Goal: Task Accomplishment & Management: Manage account settings

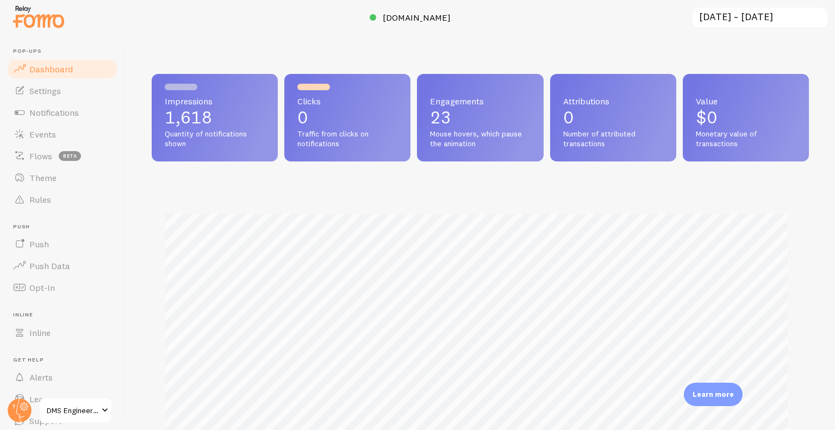
scroll to position [285, 649]
click at [53, 20] on img at bounding box center [38, 17] width 54 height 28
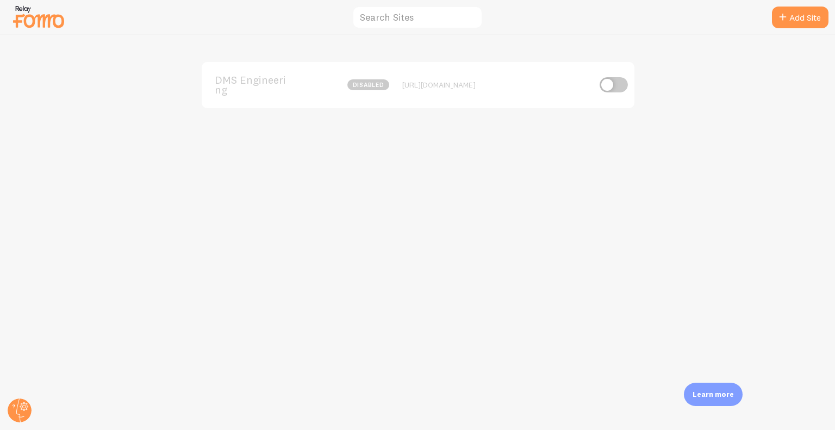
click at [251, 80] on span "DMS Engineering" at bounding box center [259, 85] width 88 height 20
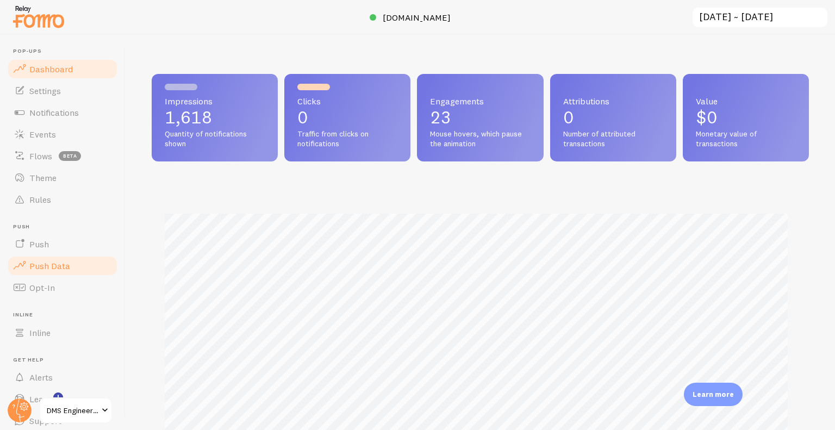
scroll to position [285, 649]
click at [15, 401] on circle at bounding box center [20, 410] width 24 height 24
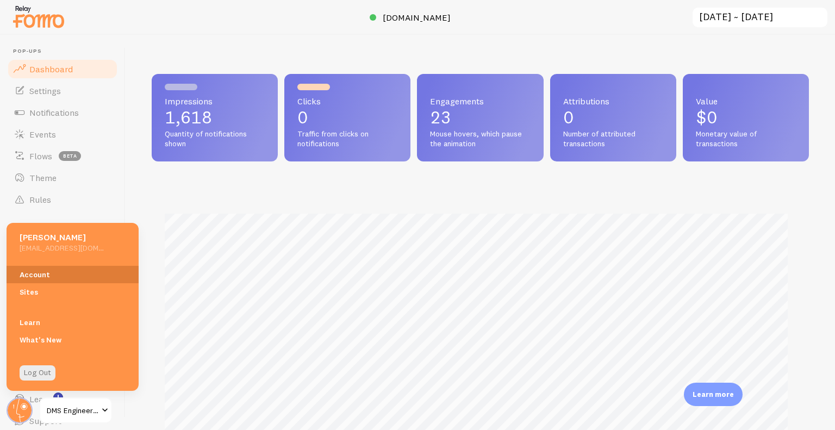
click at [58, 269] on link "Account" at bounding box center [73, 274] width 132 height 17
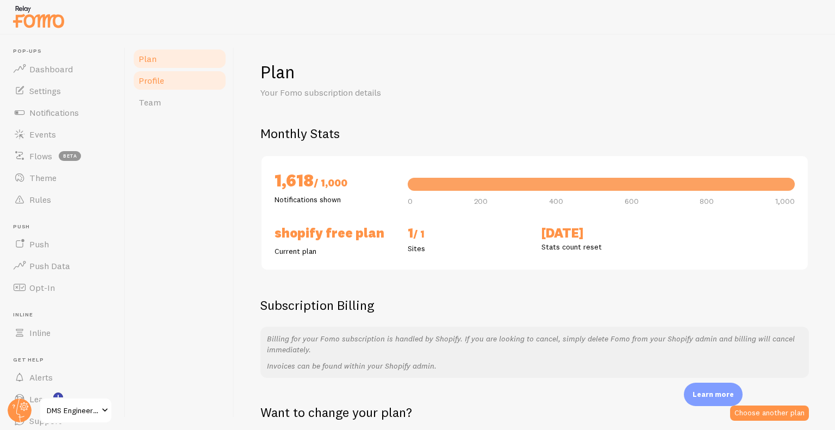
click at [167, 80] on link "Profile" at bounding box center [179, 81] width 95 height 22
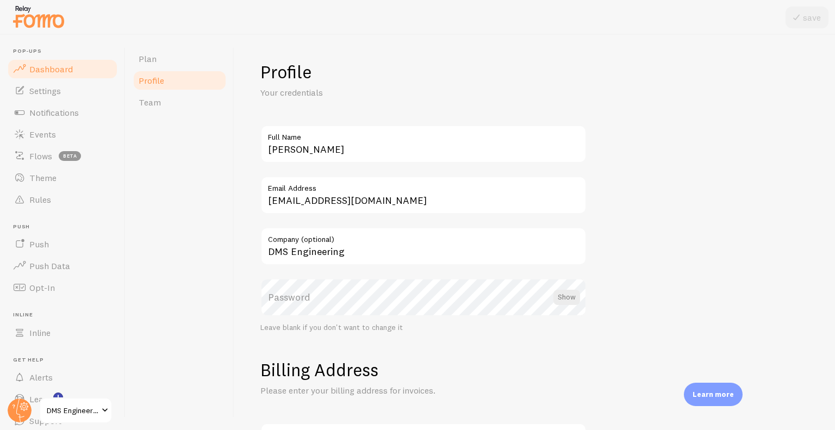
click at [56, 65] on span "Dashboard" at bounding box center [50, 69] width 43 height 11
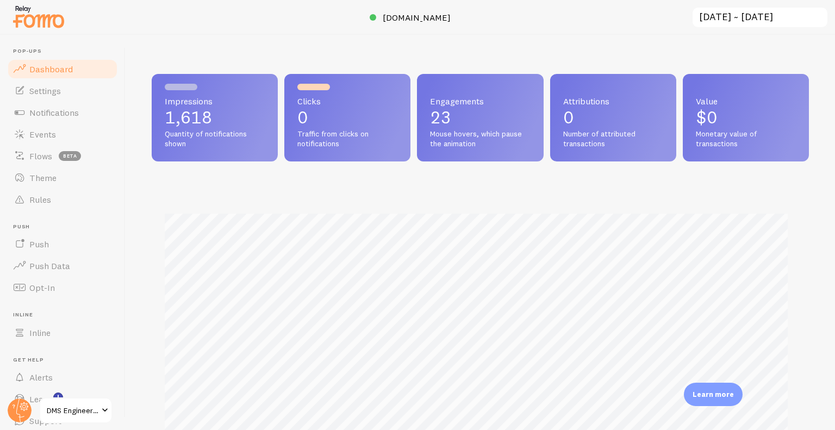
scroll to position [285, 649]
click at [74, 120] on link "Notifications" at bounding box center [63, 113] width 112 height 22
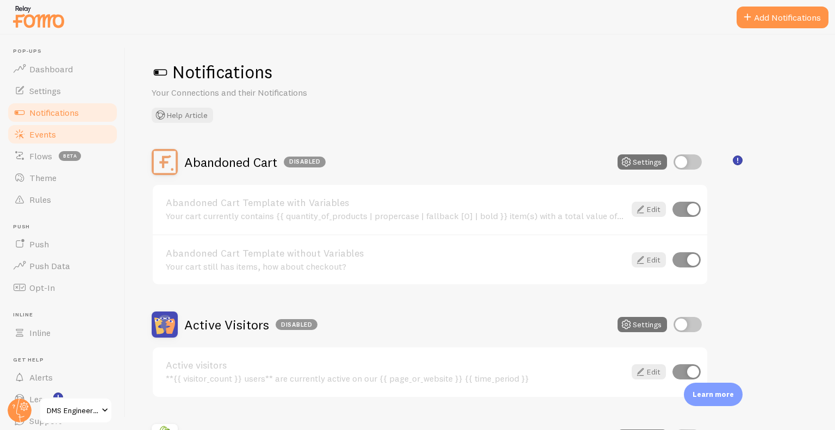
click at [61, 128] on link "Events" at bounding box center [63, 134] width 112 height 22
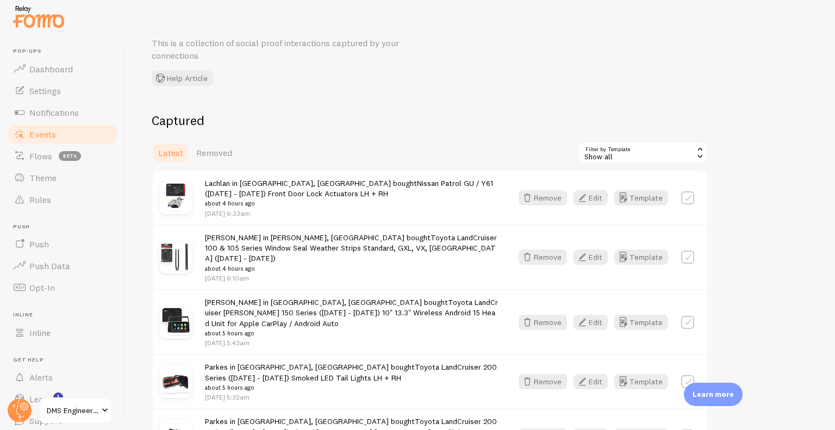
scroll to position [50, 0]
click at [592, 198] on button "Edit" at bounding box center [590, 197] width 34 height 15
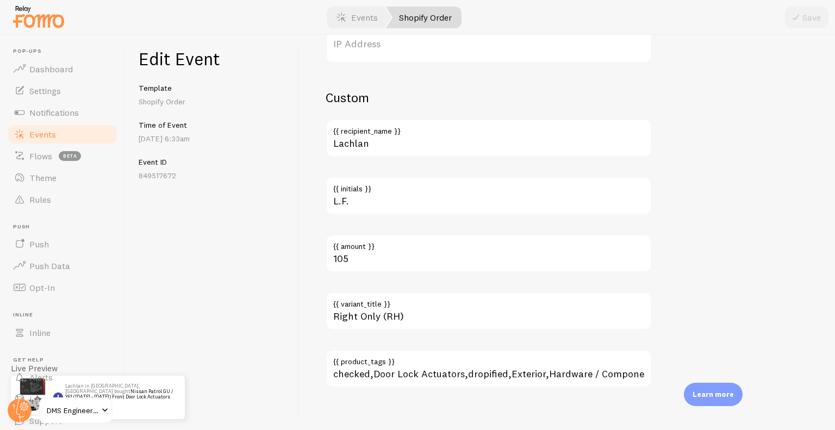
scroll to position [684, 0]
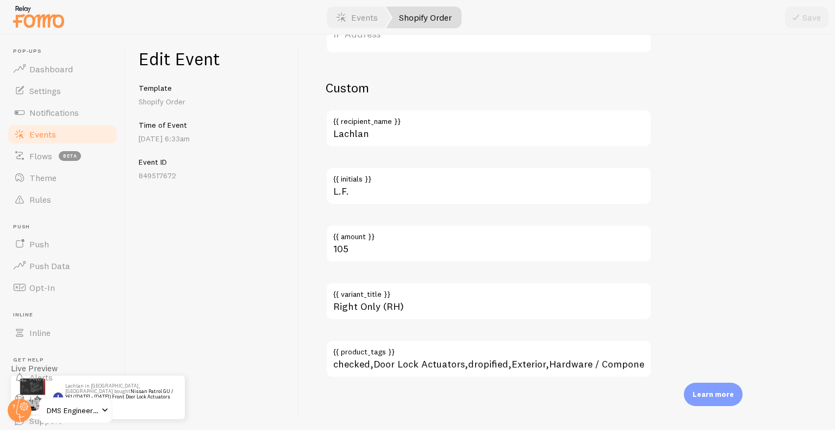
click at [51, 132] on span "Events" at bounding box center [42, 134] width 27 height 11
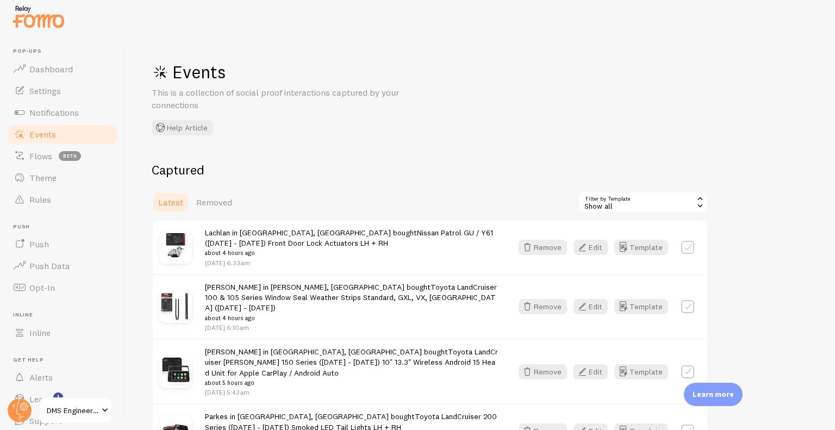
scroll to position [60, 0]
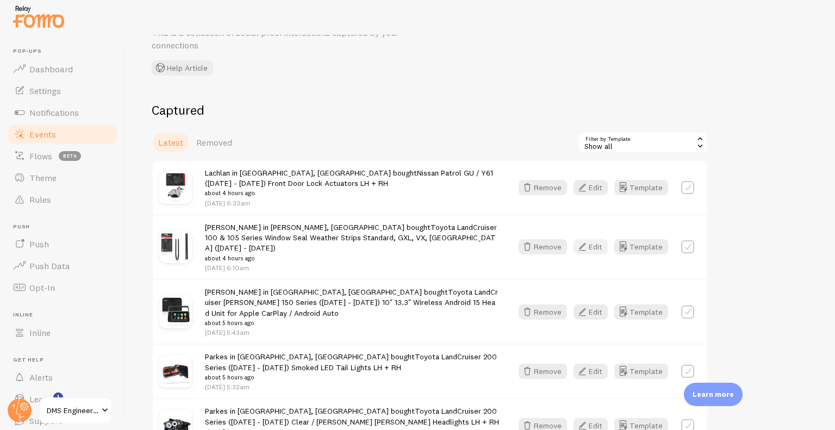
click at [588, 247] on icon "button" at bounding box center [582, 246] width 13 height 13
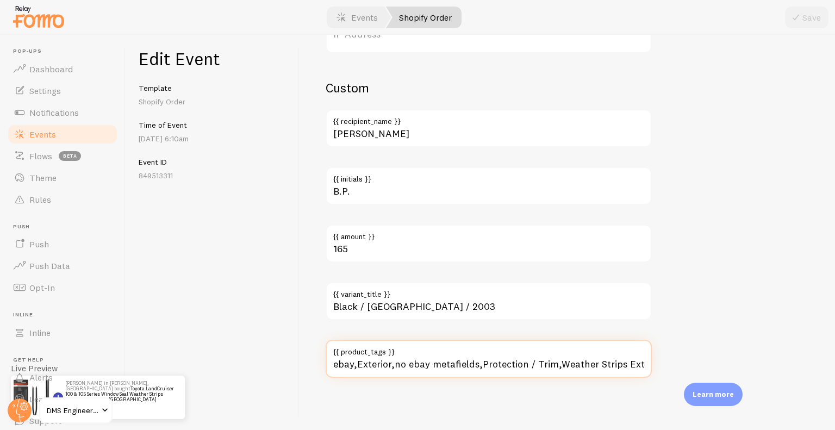
scroll to position [0, 12]
drag, startPoint x: 592, startPoint y: 363, endPoint x: 701, endPoint y: 359, distance: 108.8
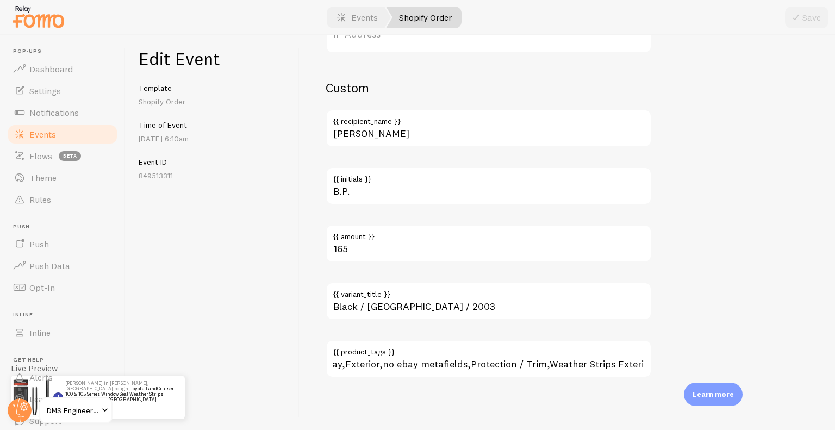
scroll to position [0, 0]
click at [597, 343] on label "{{ product_tags }}" at bounding box center [489, 349] width 326 height 18
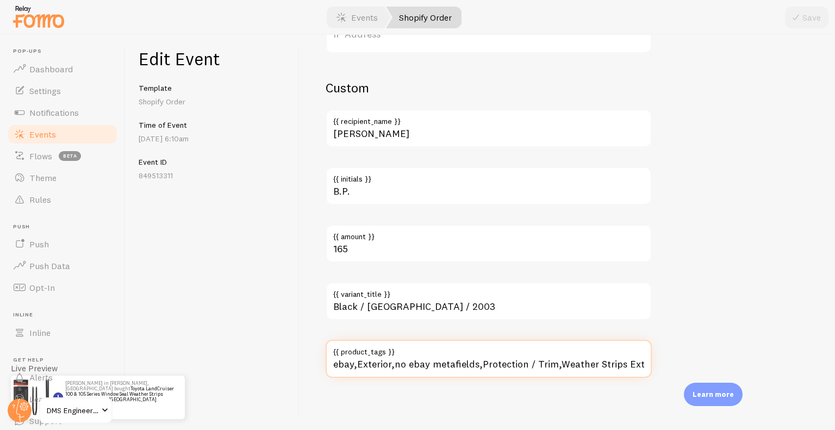
click at [597, 343] on input "ebay,Exterior,no ebay metafields,Protection / Trim,Weather Strips Exterior" at bounding box center [489, 359] width 326 height 38
drag, startPoint x: 478, startPoint y: 370, endPoint x: 280, endPoint y: 366, distance: 197.9
click at [280, 366] on div "Edit Event Template Shopify Order Time of Event Oct 8th @ 6:10am Event ID 84951…" at bounding box center [480, 232] width 709 height 395
click at [373, 371] on input "ebay,Exterior,no ebay metafields,Protection / Trim,Weather Strips Exterior" at bounding box center [489, 359] width 326 height 38
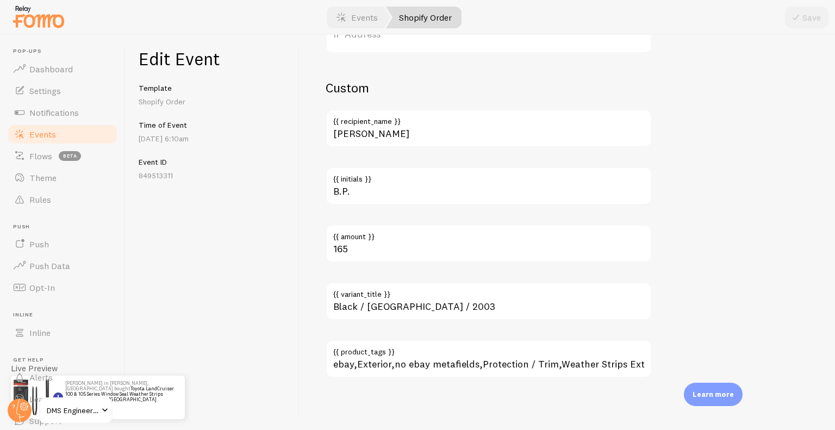
click at [23, 128] on span at bounding box center [19, 134] width 13 height 13
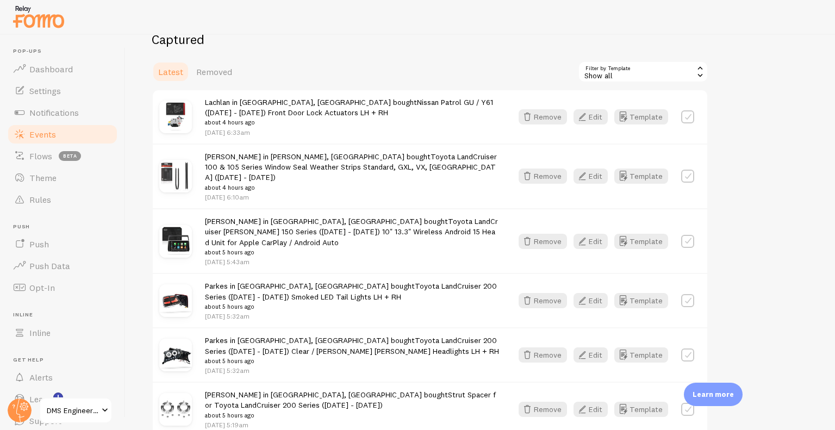
scroll to position [131, 0]
click at [593, 233] on button "Edit" at bounding box center [590, 240] width 34 height 15
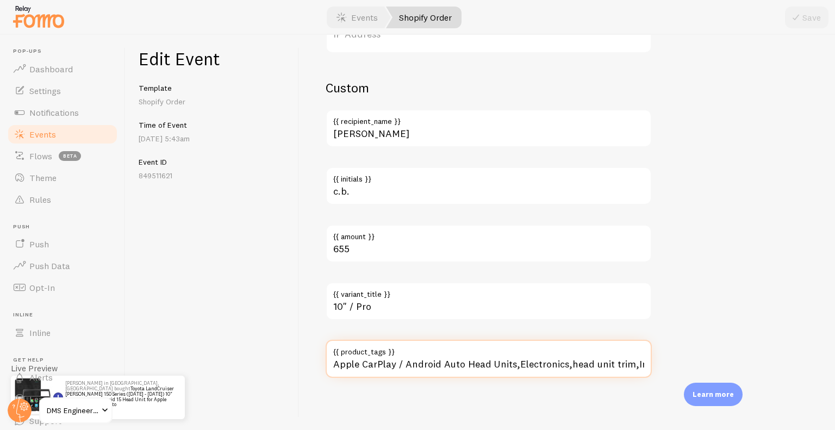
scroll to position [0, 70]
drag, startPoint x: 529, startPoint y: 367, endPoint x: 702, endPoint y: 353, distance: 174.0
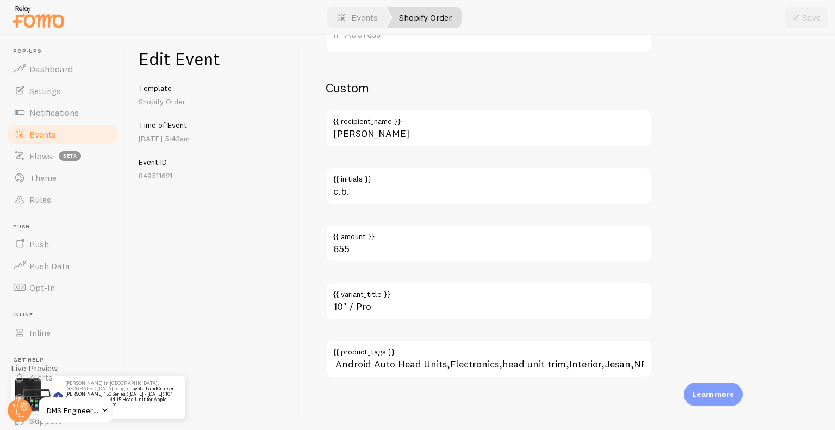
scroll to position [0, 0]
click at [64, 125] on link "Events" at bounding box center [63, 134] width 112 height 22
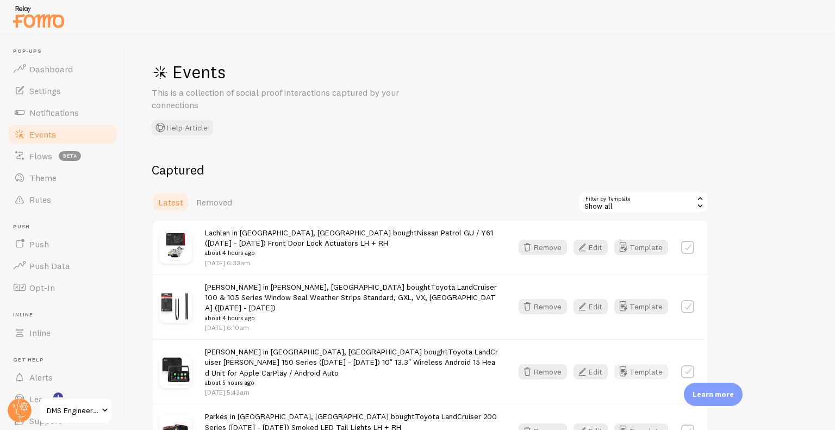
click at [639, 364] on button "Template" at bounding box center [641, 371] width 54 height 15
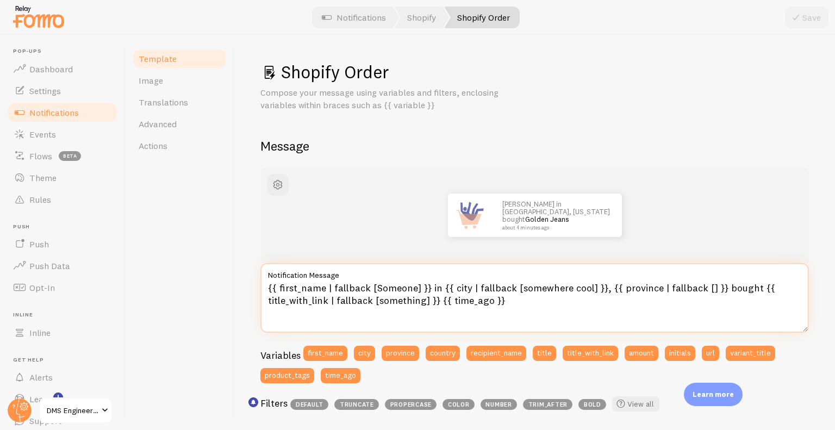
click at [328, 284] on textarea "{{ first_name | fallback [Someone] }} in {{ city | fallback [somewhere cool] }}…" at bounding box center [534, 298] width 548 height 70
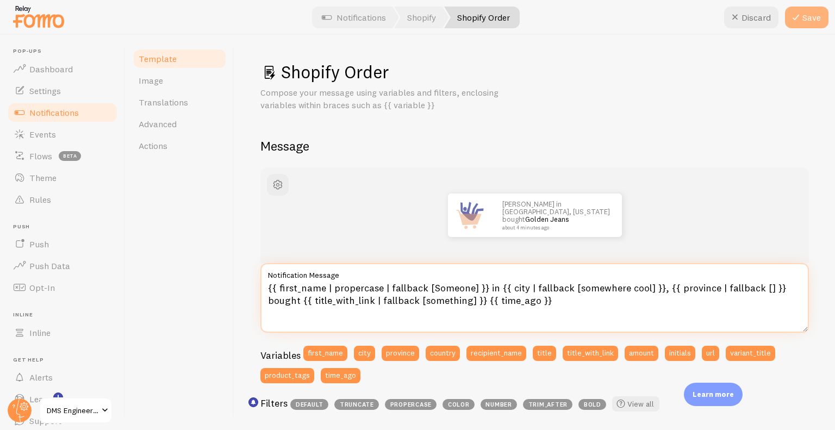
type textarea "{{ first_name | propercase | fallback [Someone] }} in {{ city | fallback [somew…"
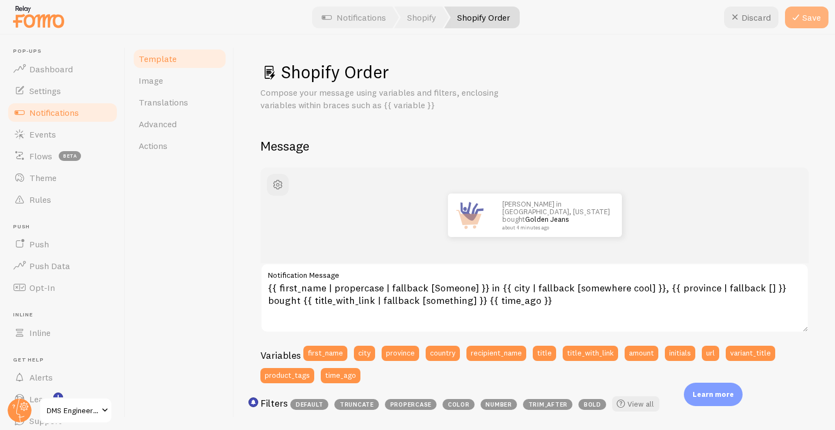
click at [799, 14] on icon at bounding box center [795, 17] width 13 height 13
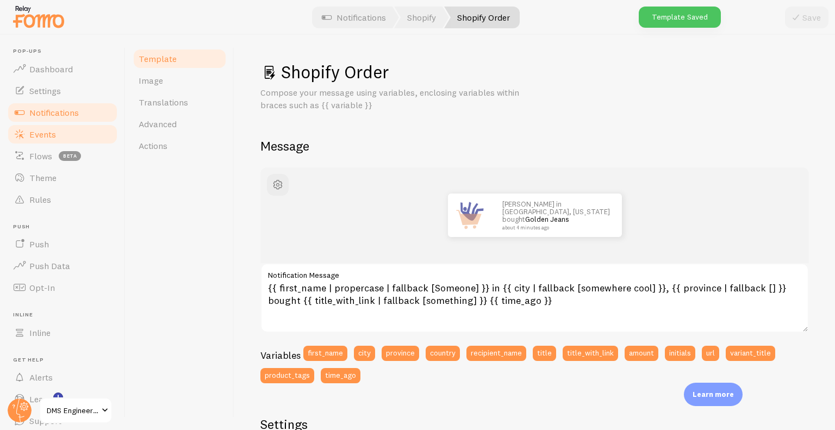
click at [41, 136] on span "Events" at bounding box center [42, 134] width 27 height 11
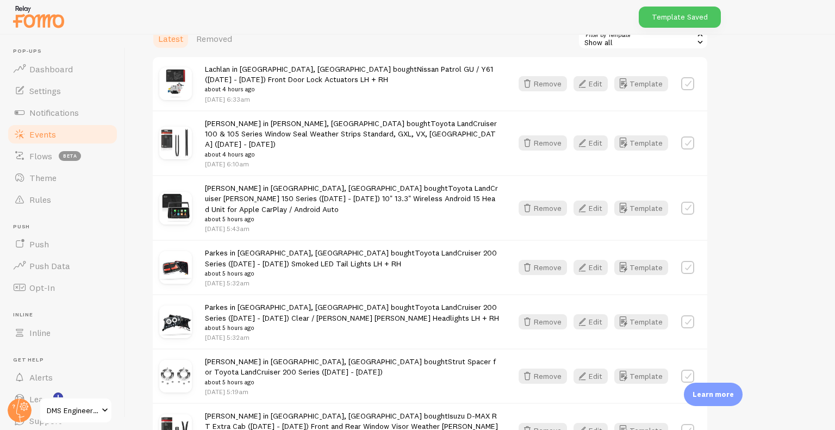
scroll to position [165, 0]
click at [594, 259] on button "Edit" at bounding box center [590, 266] width 34 height 15
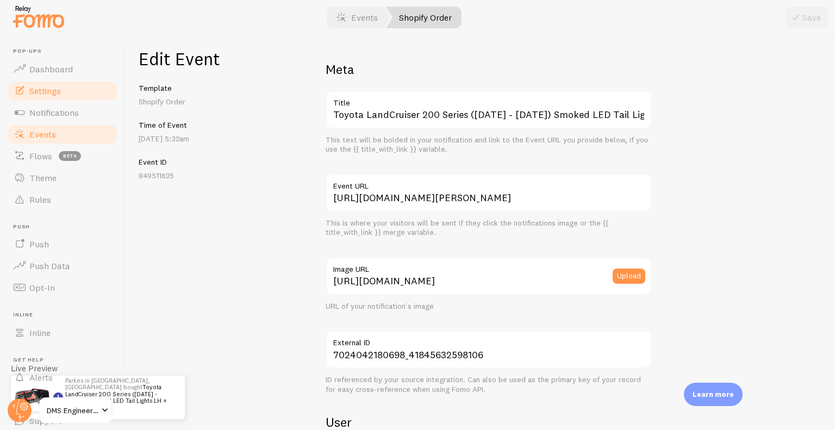
click at [75, 93] on link "Settings" at bounding box center [63, 91] width 112 height 22
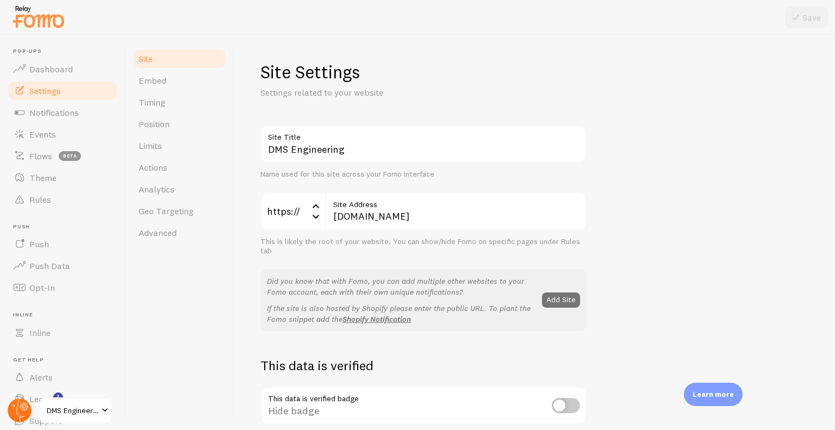
click at [22, 402] on circle at bounding box center [20, 410] width 24 height 24
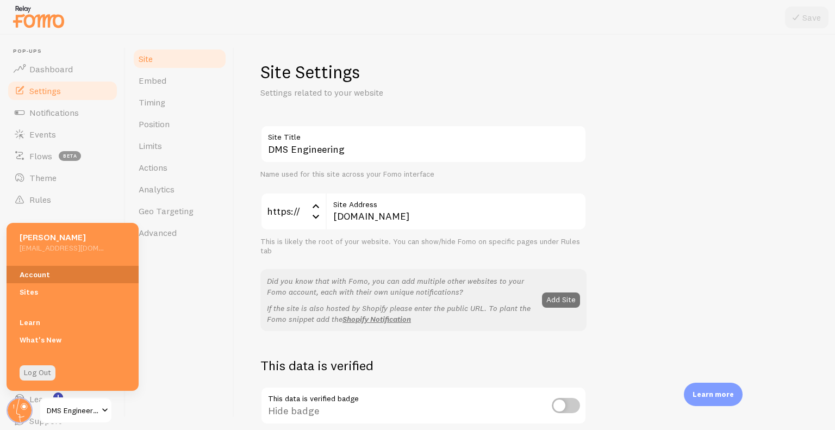
click at [56, 280] on link "Account" at bounding box center [73, 274] width 132 height 17
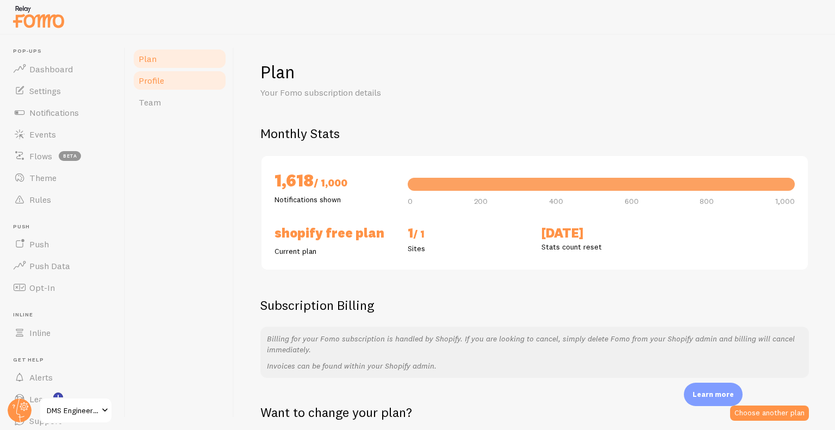
click at [195, 78] on link "Profile" at bounding box center [179, 81] width 95 height 22
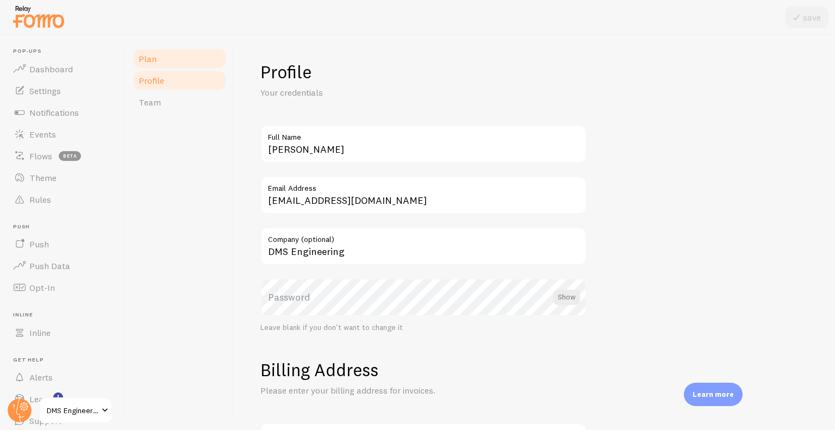
click at [203, 55] on link "Plan" at bounding box center [179, 59] width 95 height 22
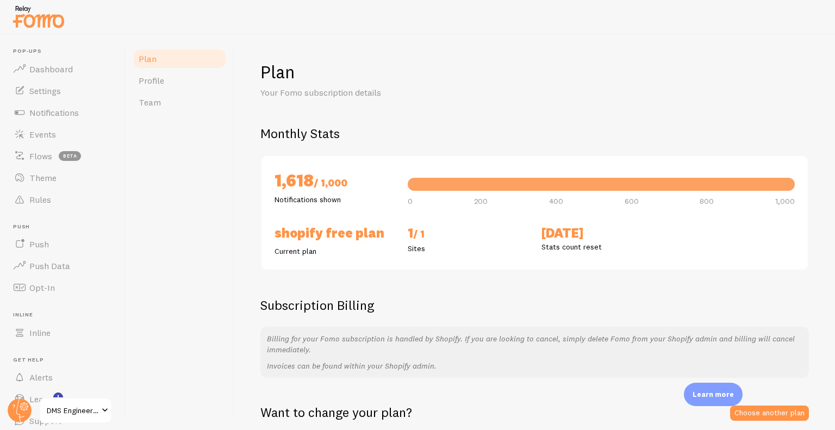
scroll to position [42, 0]
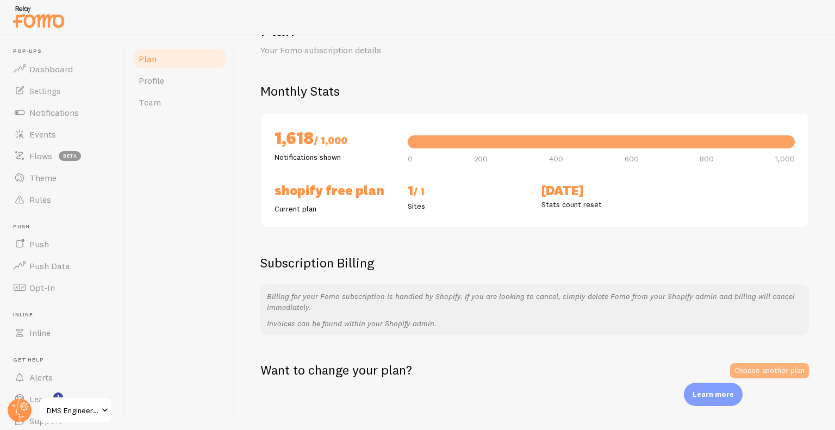
click at [763, 363] on link "Choose another plan" at bounding box center [769, 370] width 79 height 15
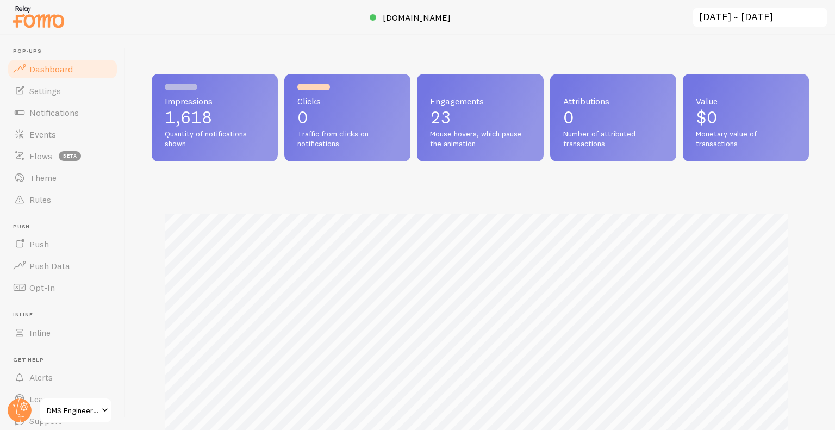
scroll to position [285, 649]
click at [38, 16] on img at bounding box center [38, 17] width 54 height 28
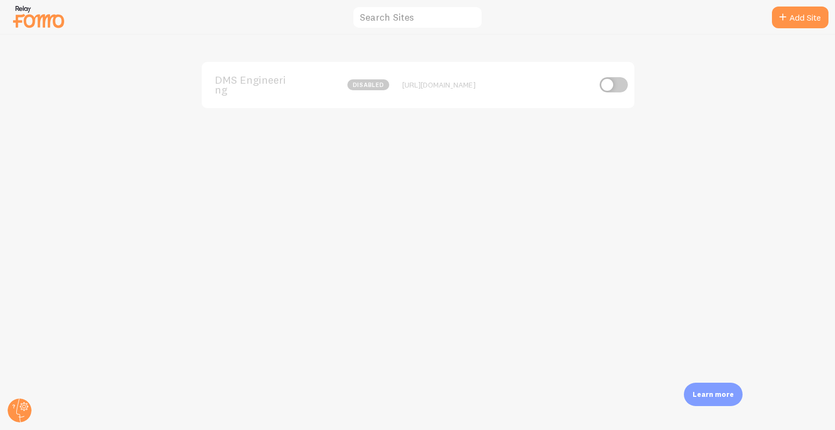
click at [224, 86] on span "DMS Engineering" at bounding box center [259, 85] width 88 height 20
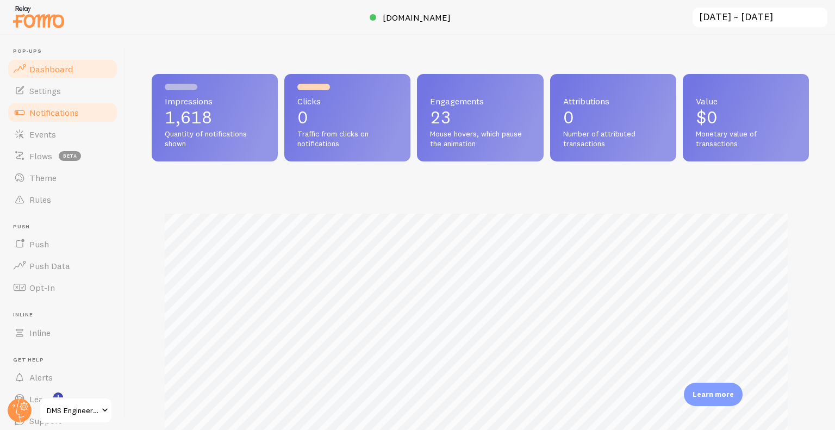
scroll to position [285, 649]
click at [57, 105] on link "Notifications" at bounding box center [63, 113] width 112 height 22
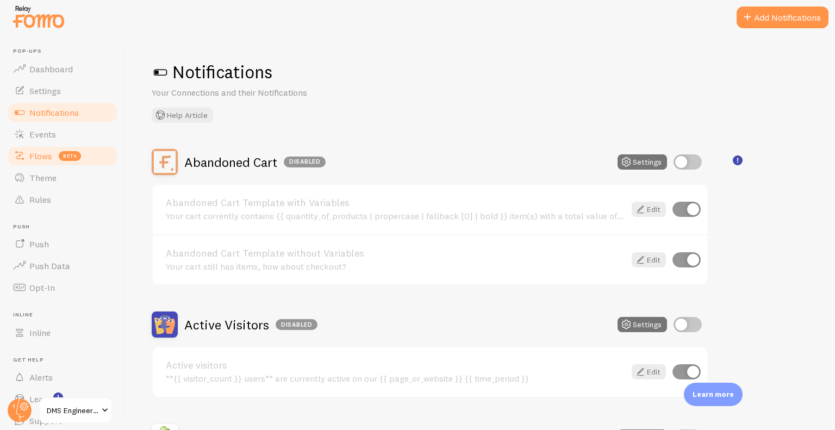
click at [84, 145] on link "Flows beta" at bounding box center [63, 156] width 112 height 22
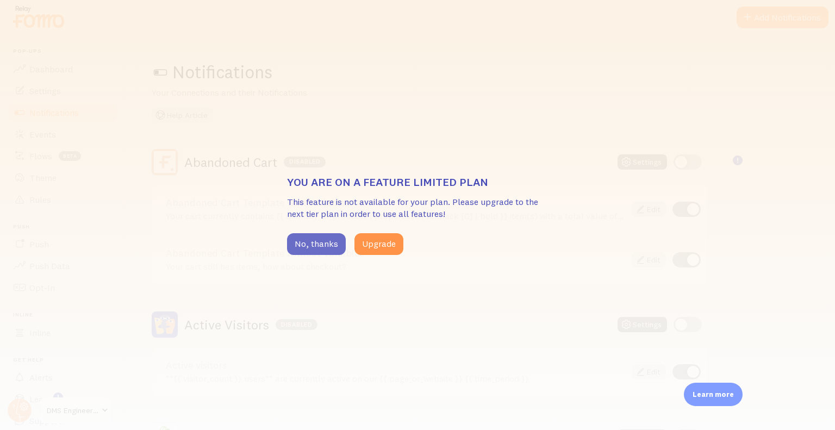
click at [307, 248] on button "No, thanks" at bounding box center [316, 244] width 59 height 22
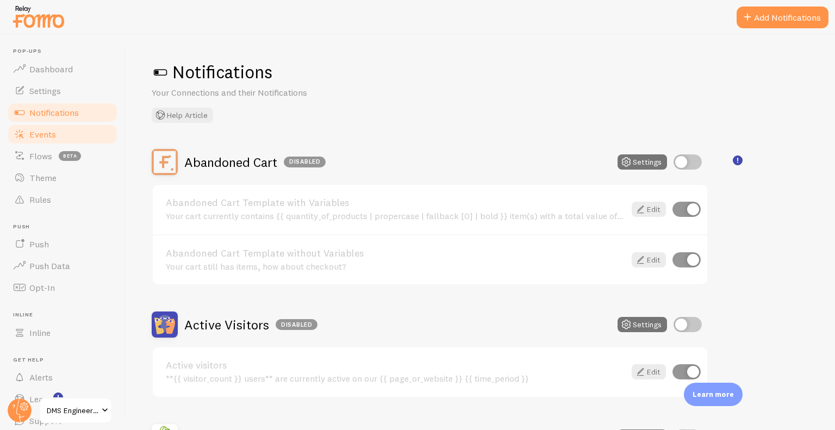
click at [55, 130] on span "Events" at bounding box center [42, 134] width 27 height 11
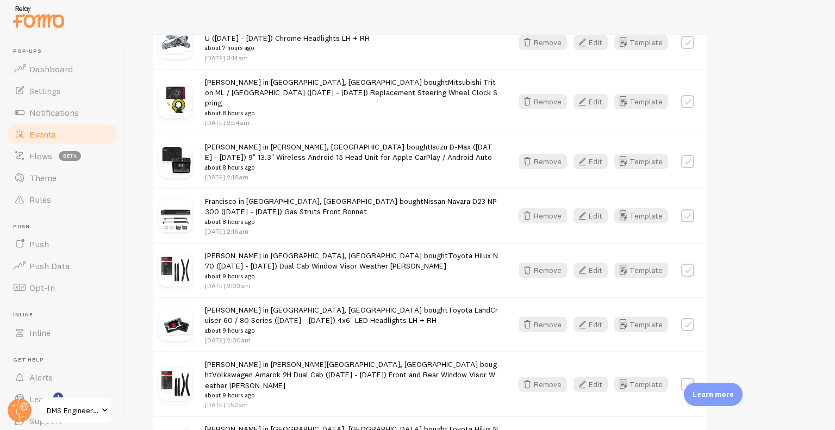
scroll to position [1296, 0]
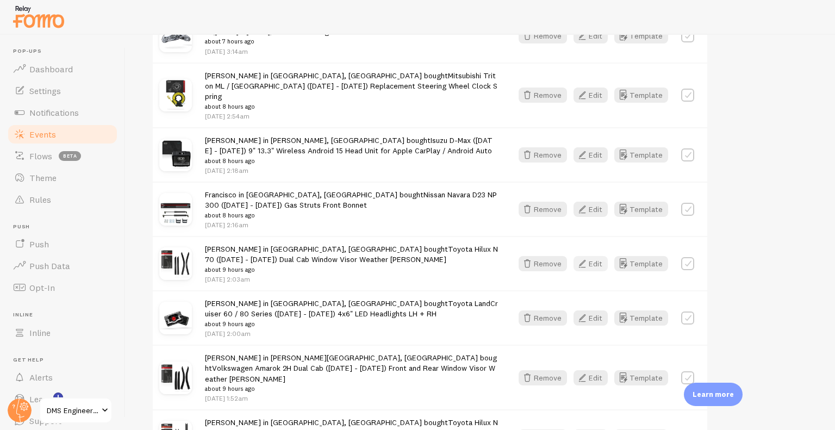
click at [592, 256] on button "Edit" at bounding box center [590, 263] width 34 height 15
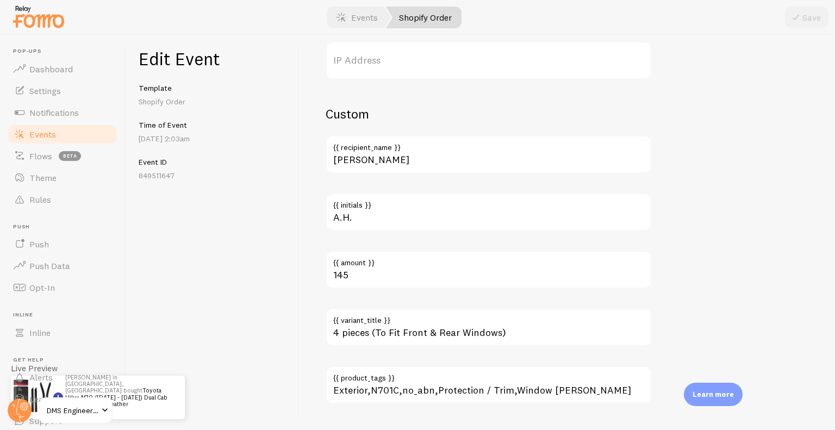
scroll to position [684, 0]
